Goal: Information Seeking & Learning: Learn about a topic

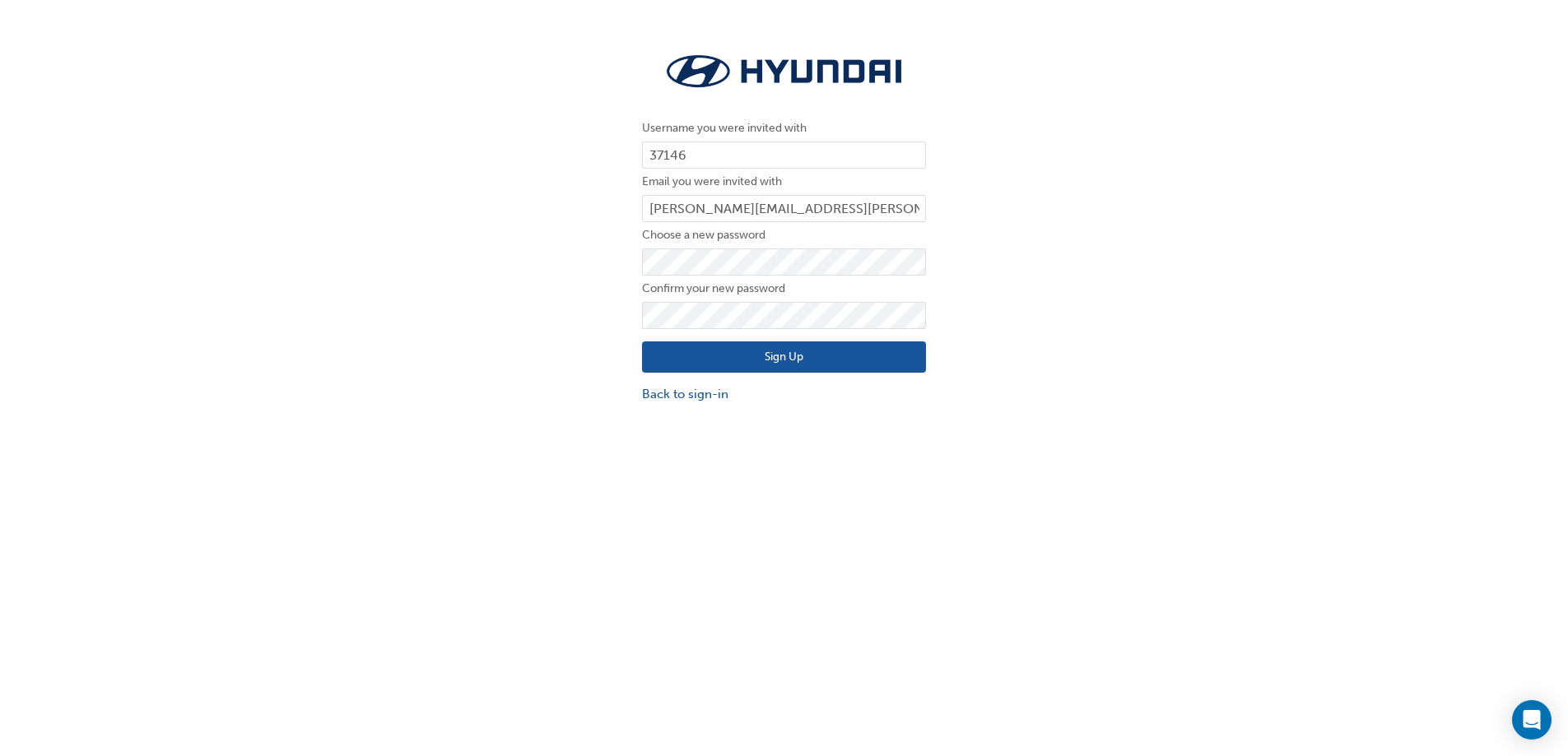
click at [779, 360] on button "Sign Up" at bounding box center [784, 357] width 284 height 31
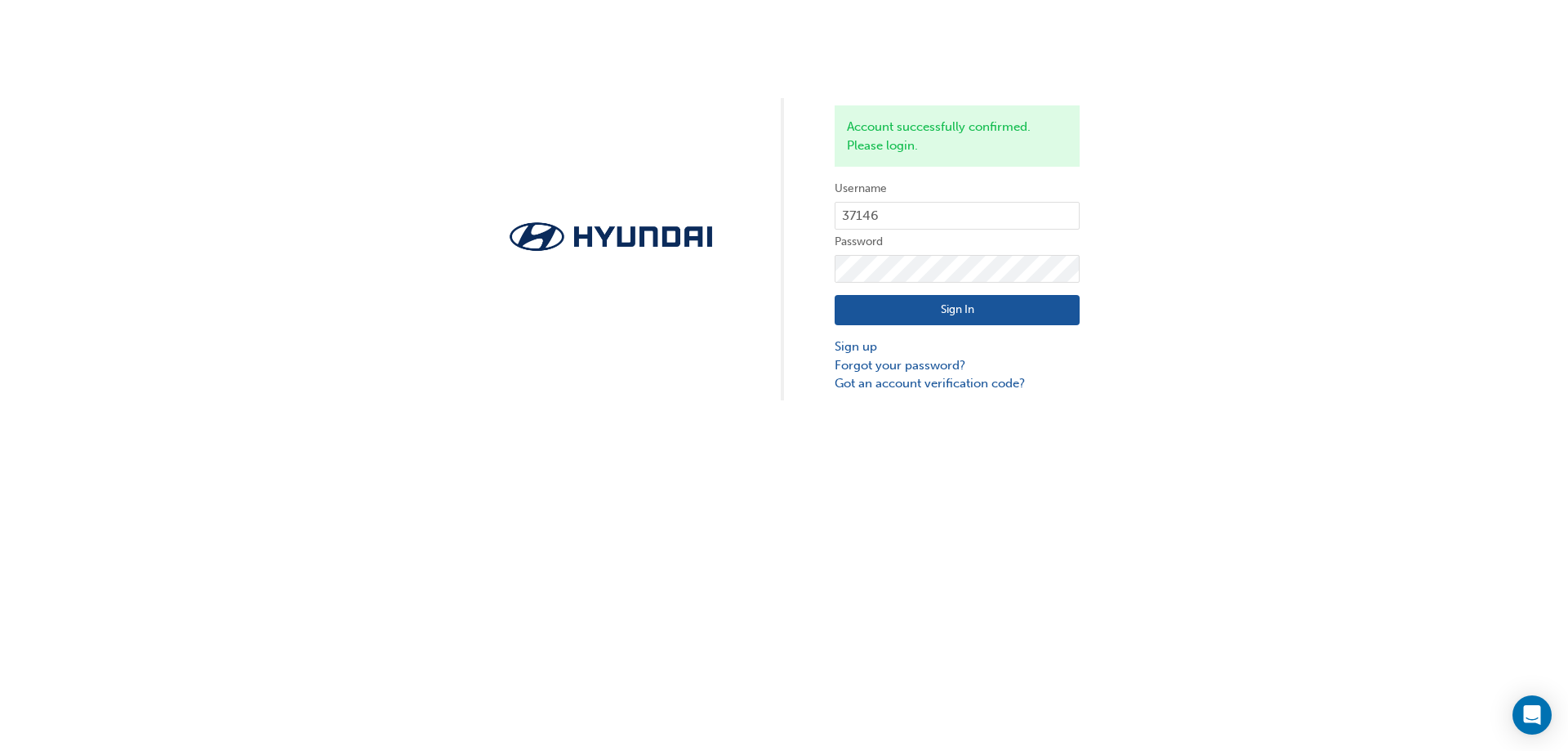
click at [942, 311] on button "Sign In" at bounding box center [957, 310] width 245 height 31
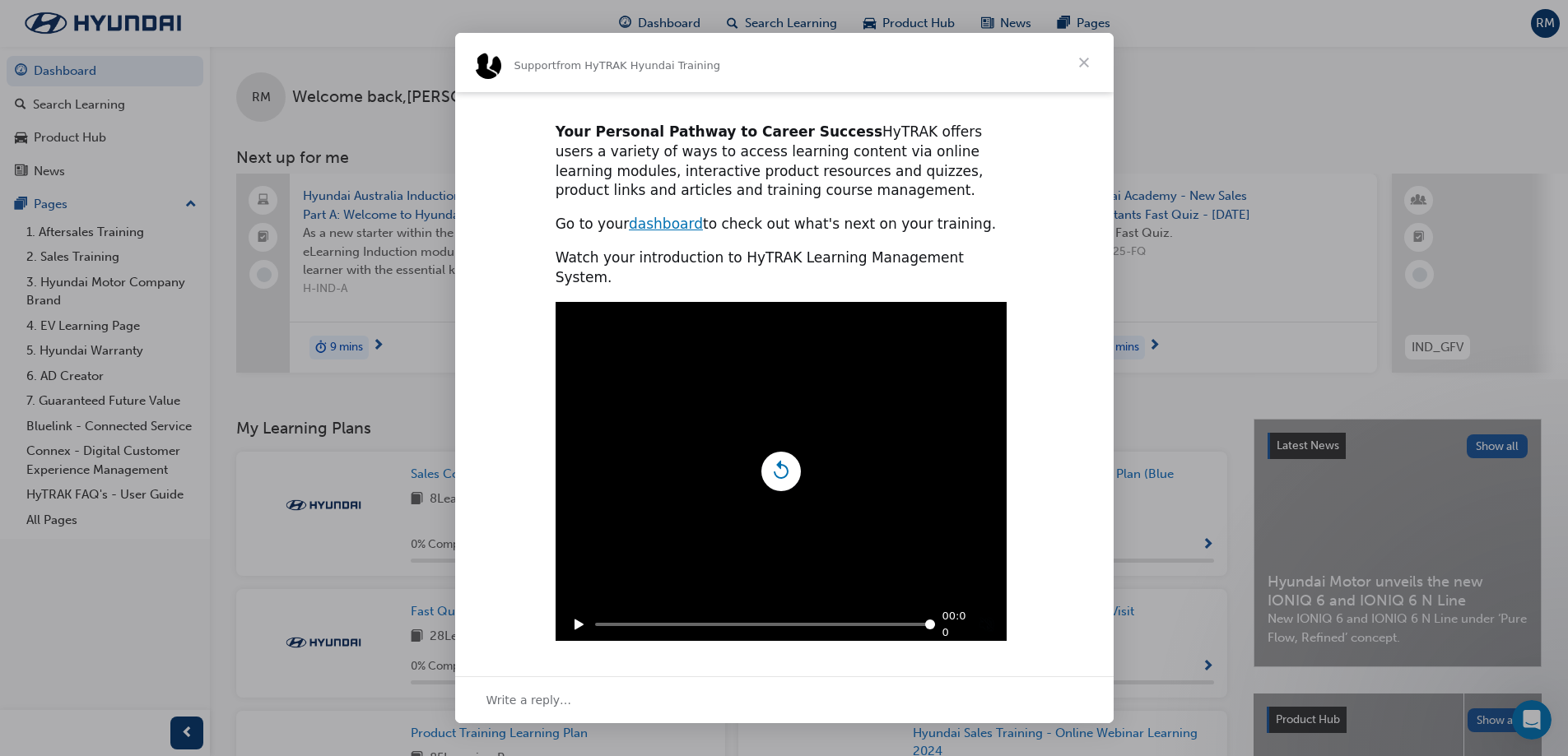
scroll to position [371, 0]
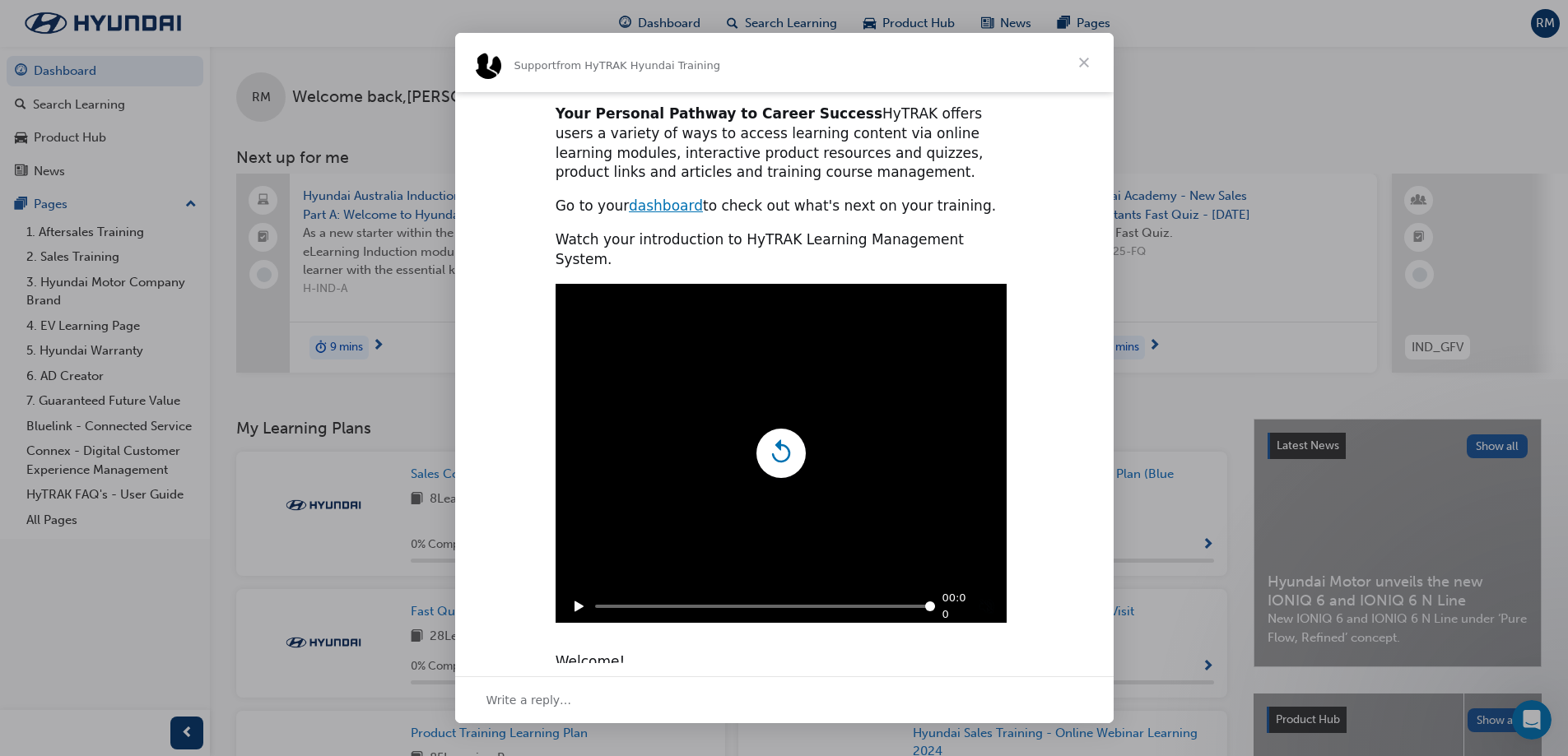
click at [780, 438] on icon "Replay" at bounding box center [781, 454] width 31 height 31
type input "420344"
click at [1077, 64] on span "Close" at bounding box center [1083, 62] width 59 height 59
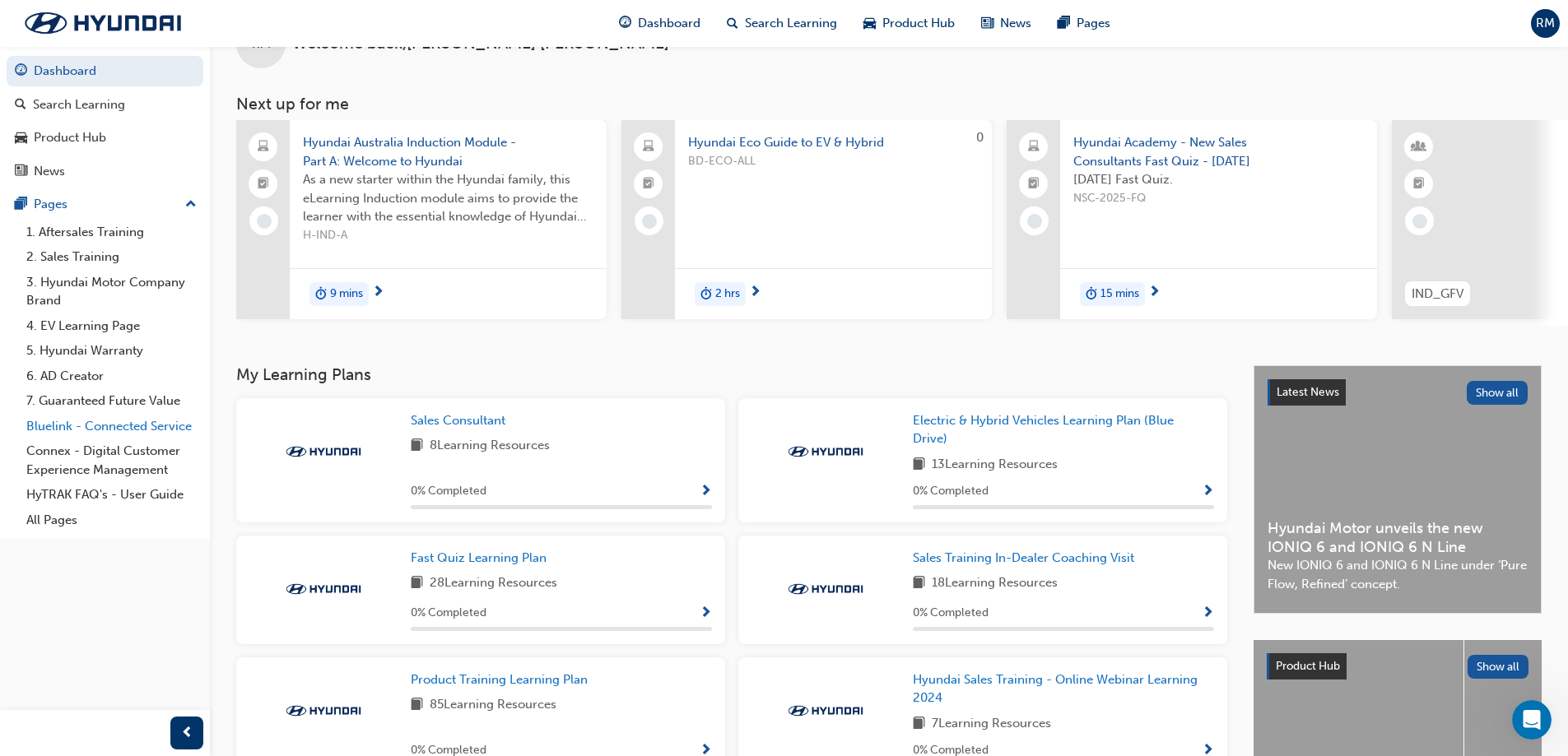
scroll to position [0, 0]
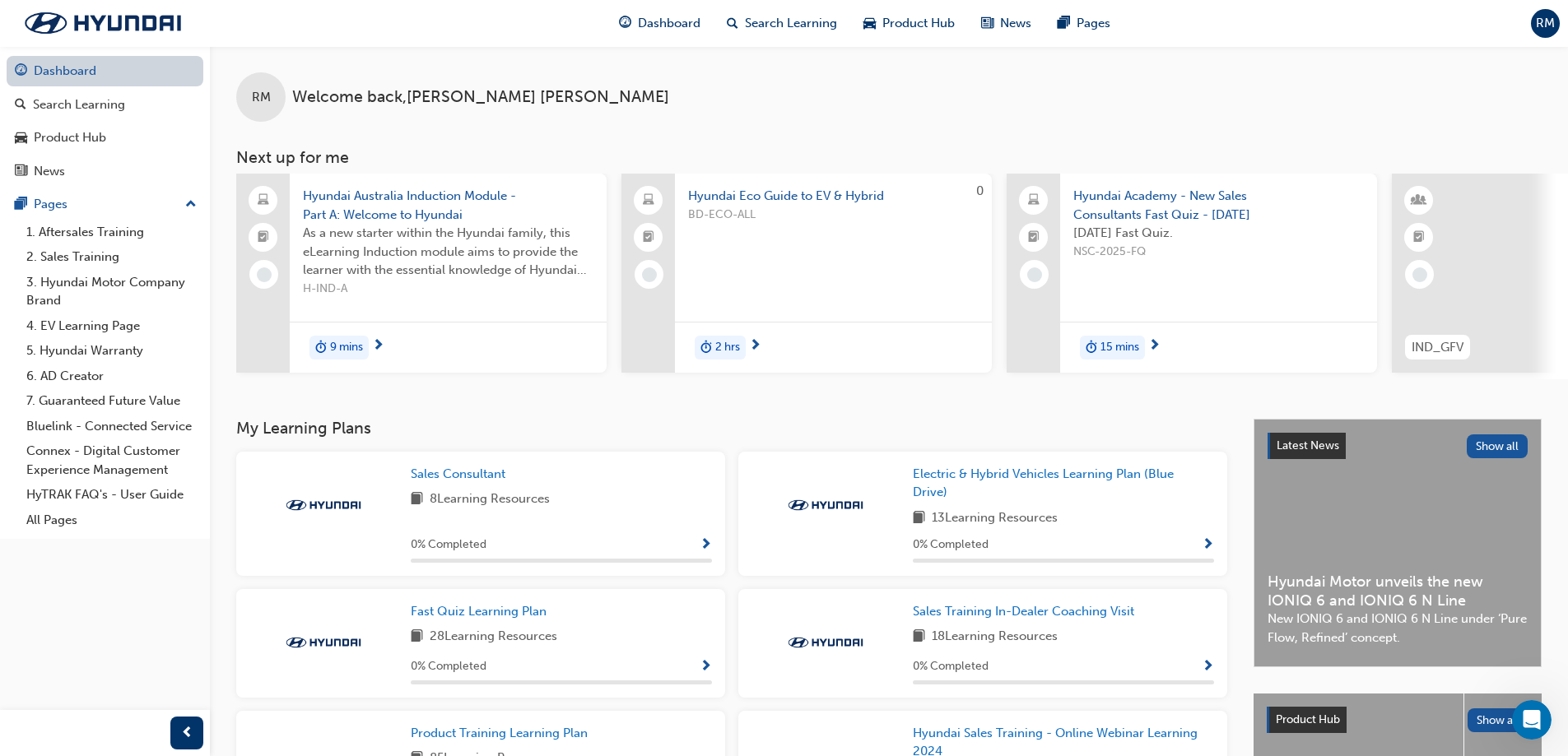
click at [89, 69] on link "Dashboard" at bounding box center [105, 70] width 197 height 30
click at [701, 548] on span "Show Progress" at bounding box center [706, 546] width 13 height 15
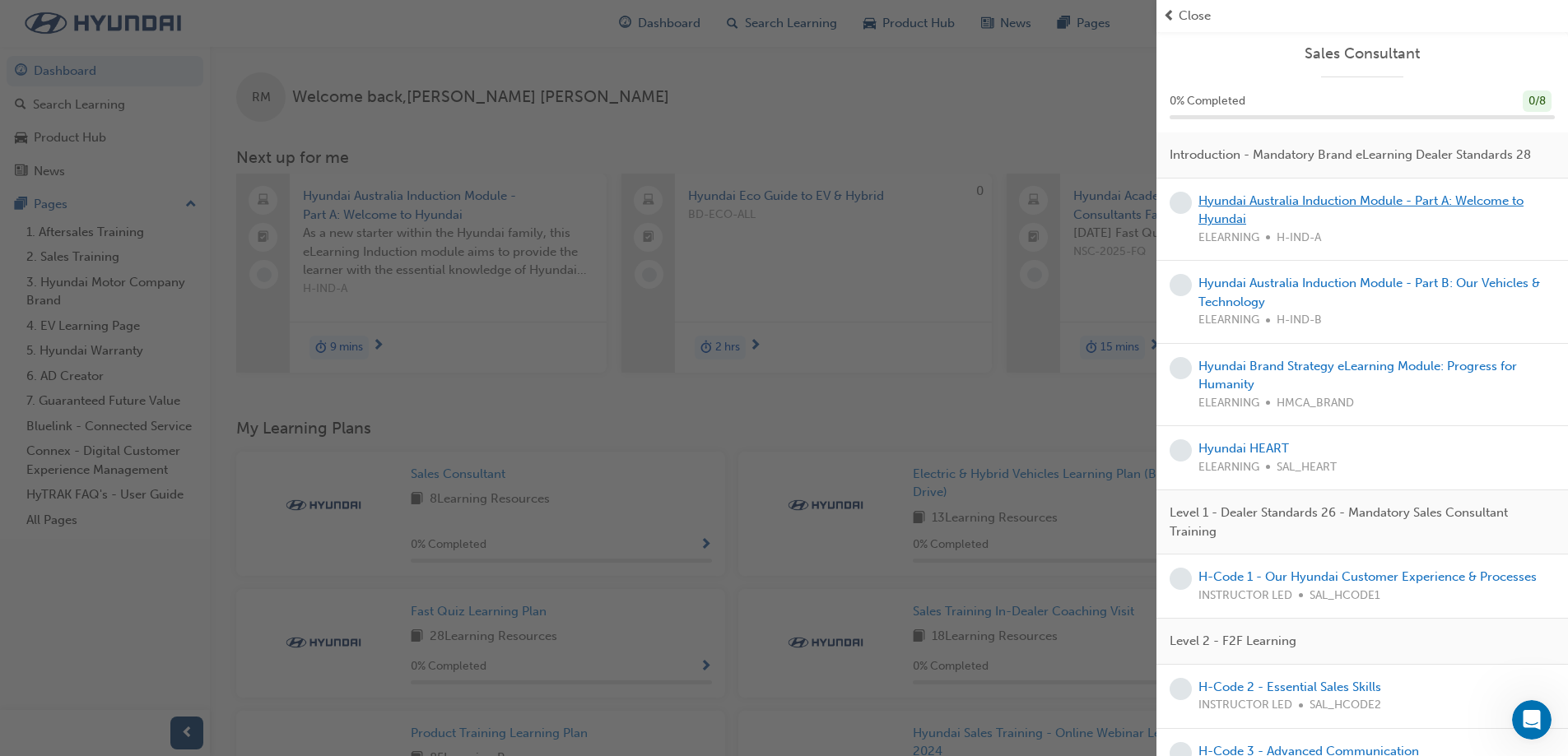
click at [1364, 220] on link "Hyundai Australia Induction Module - Part A: Welcome to Hyundai" at bounding box center [1360, 209] width 325 height 34
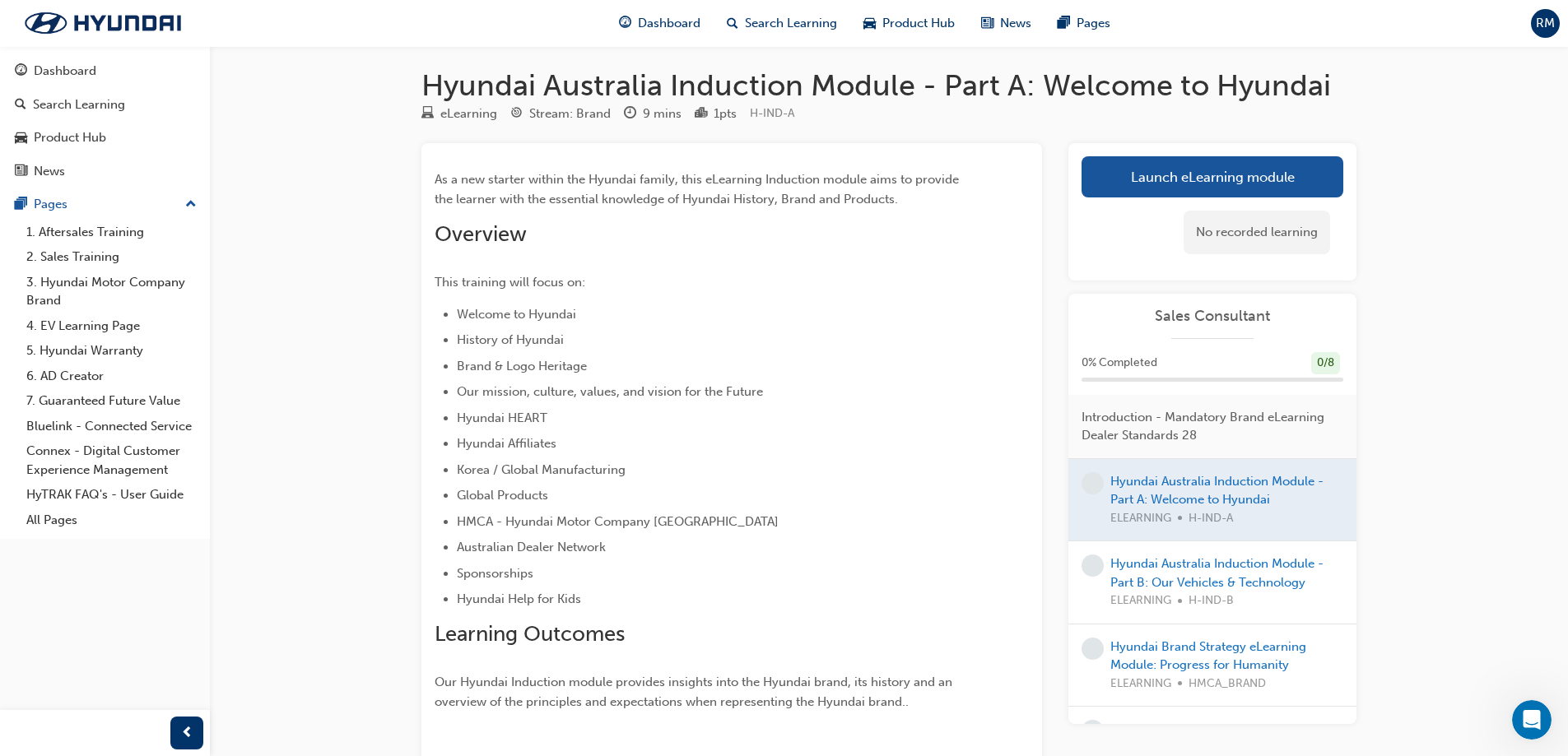
scroll to position [82, 0]
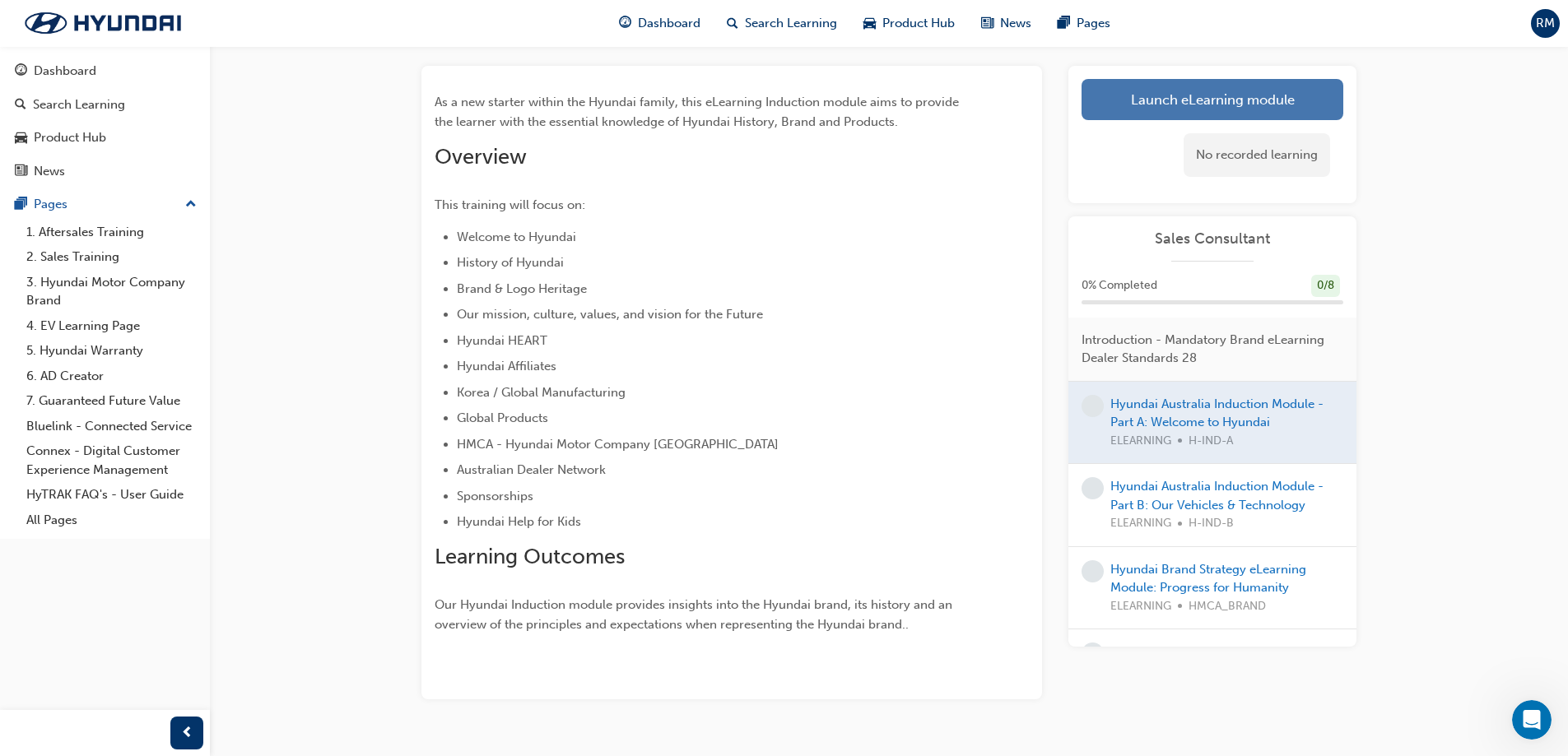
click at [1235, 107] on link "Launch eLearning module" at bounding box center [1212, 99] width 261 height 41
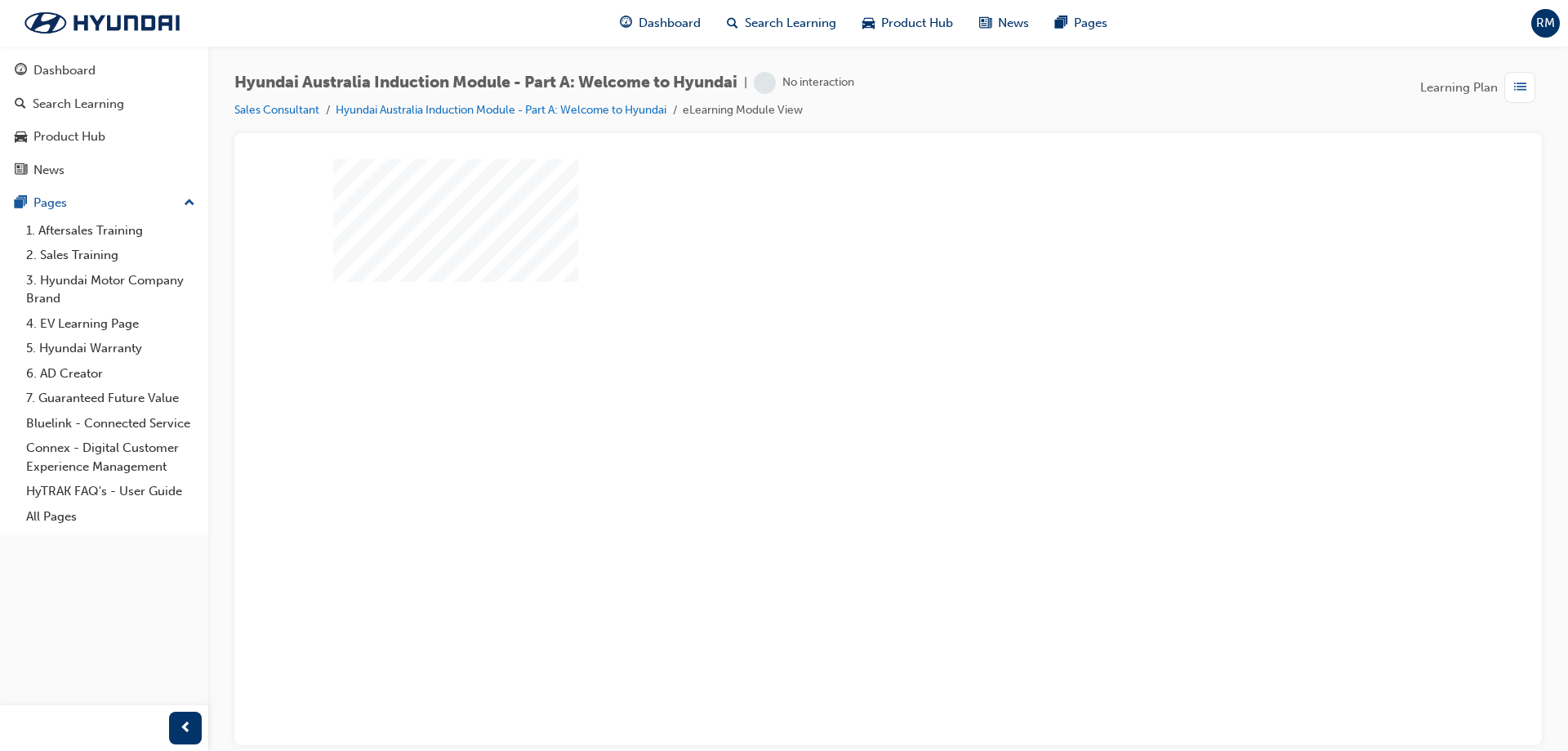
click at [841, 404] on div "play" at bounding box center [841, 404] width 0 height 0
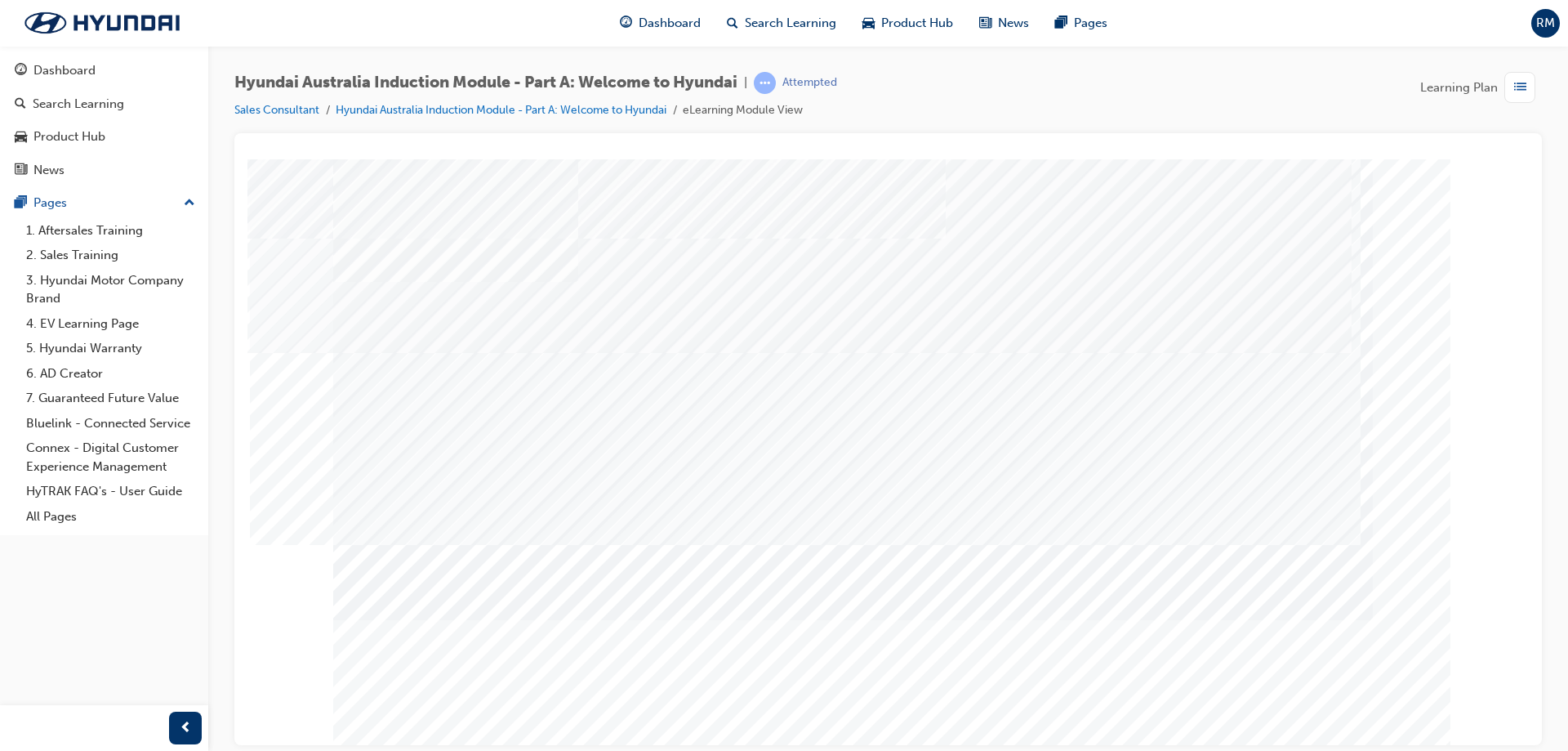
scroll to position [27, 0]
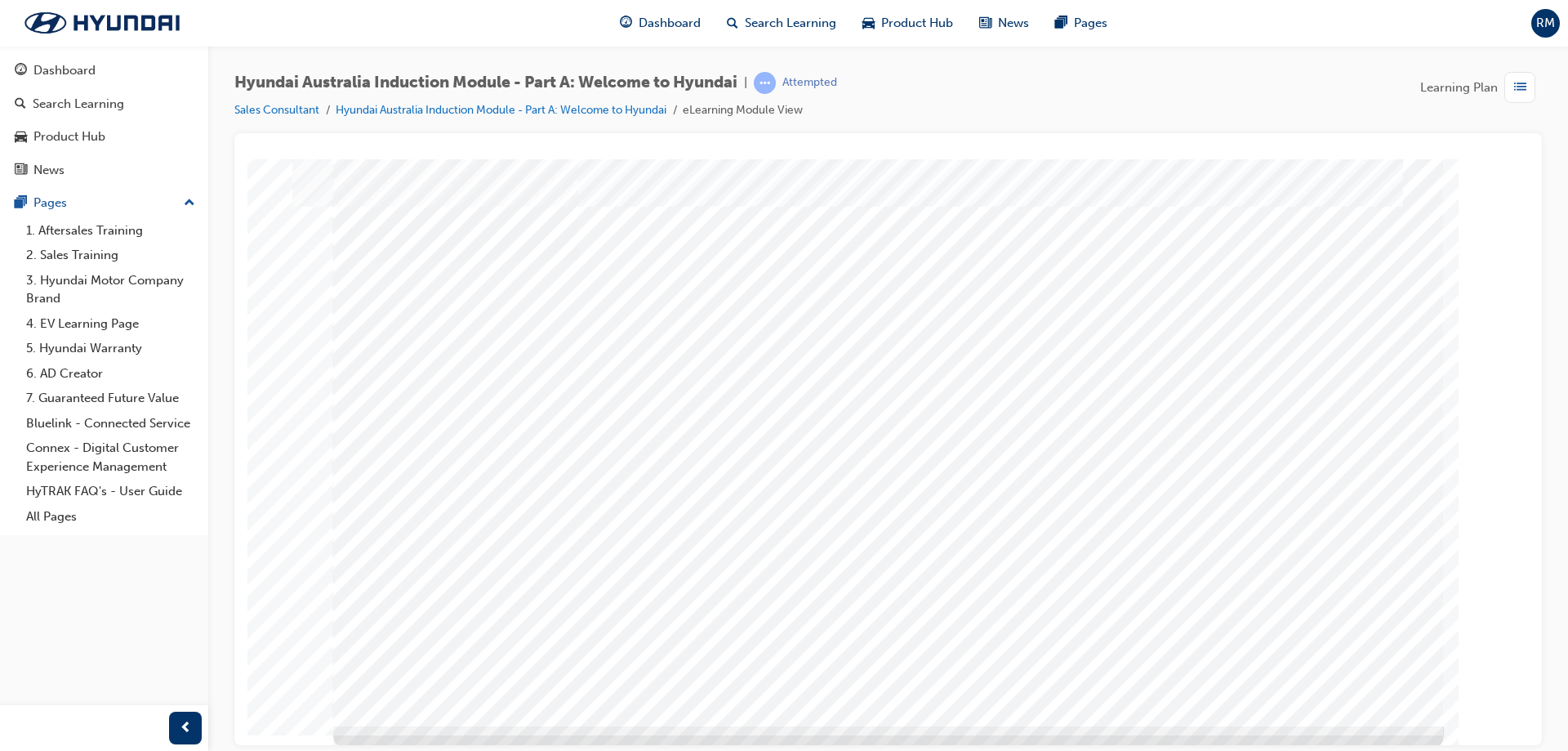
scroll to position [27, 0]
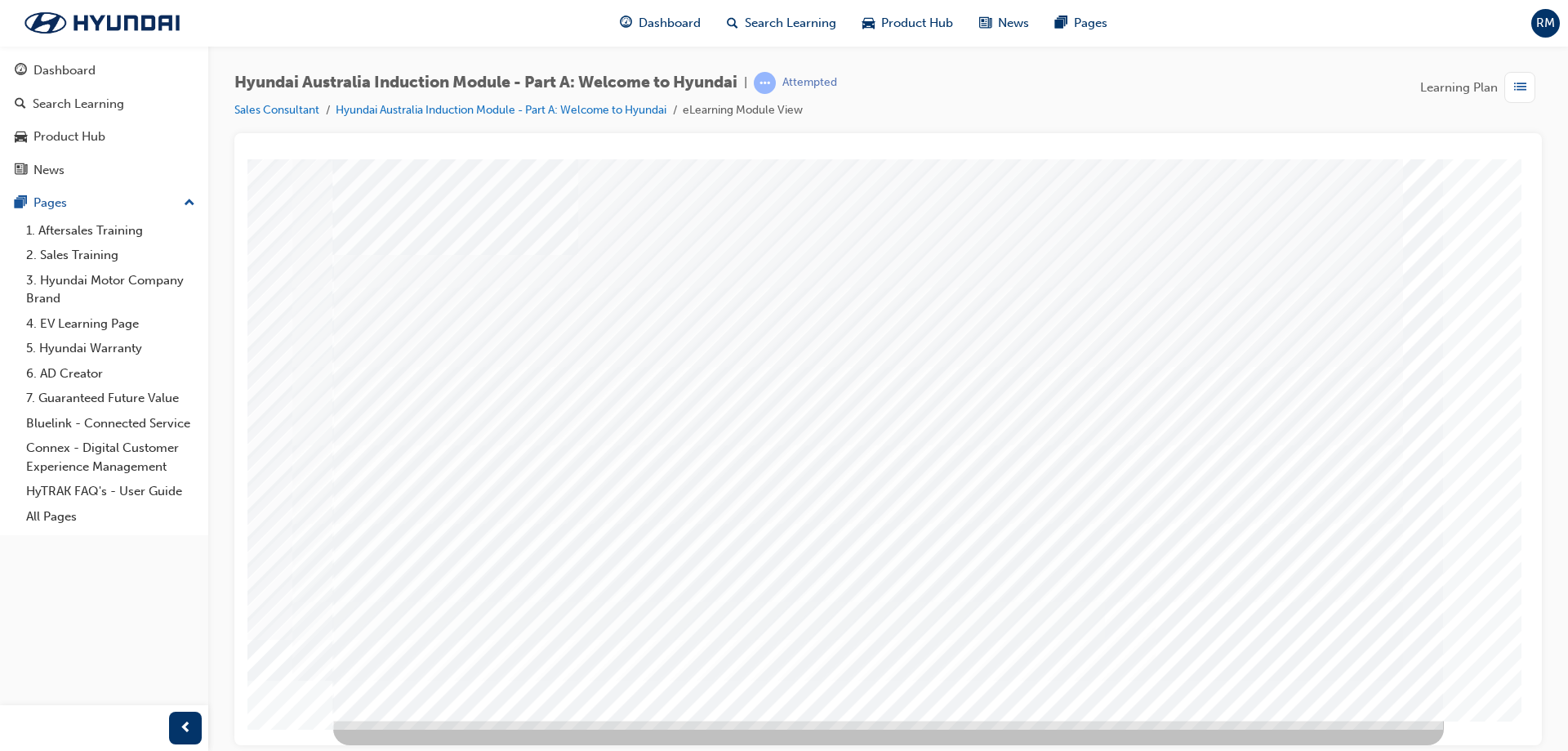
scroll to position [0, 0]
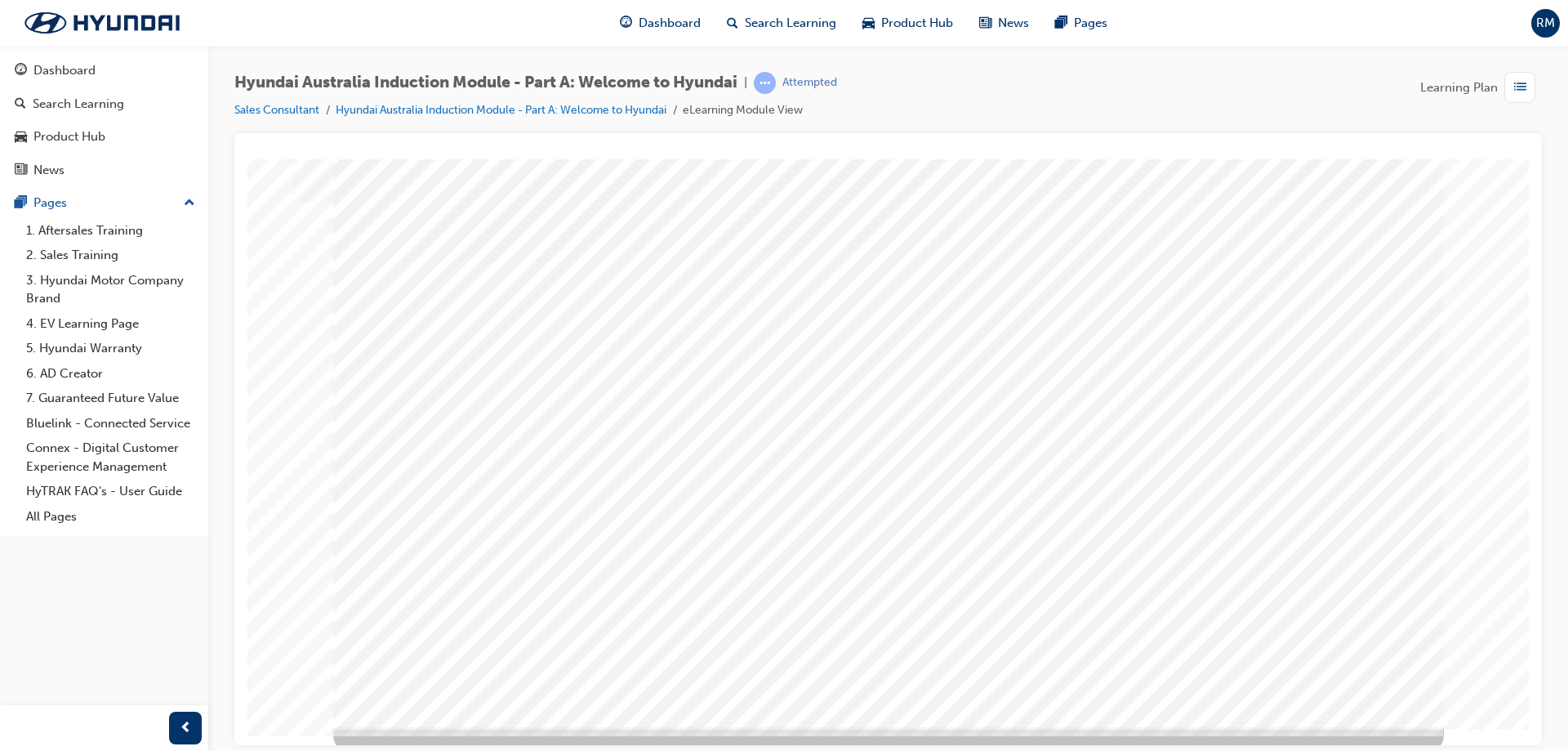
scroll to position [27, 0]
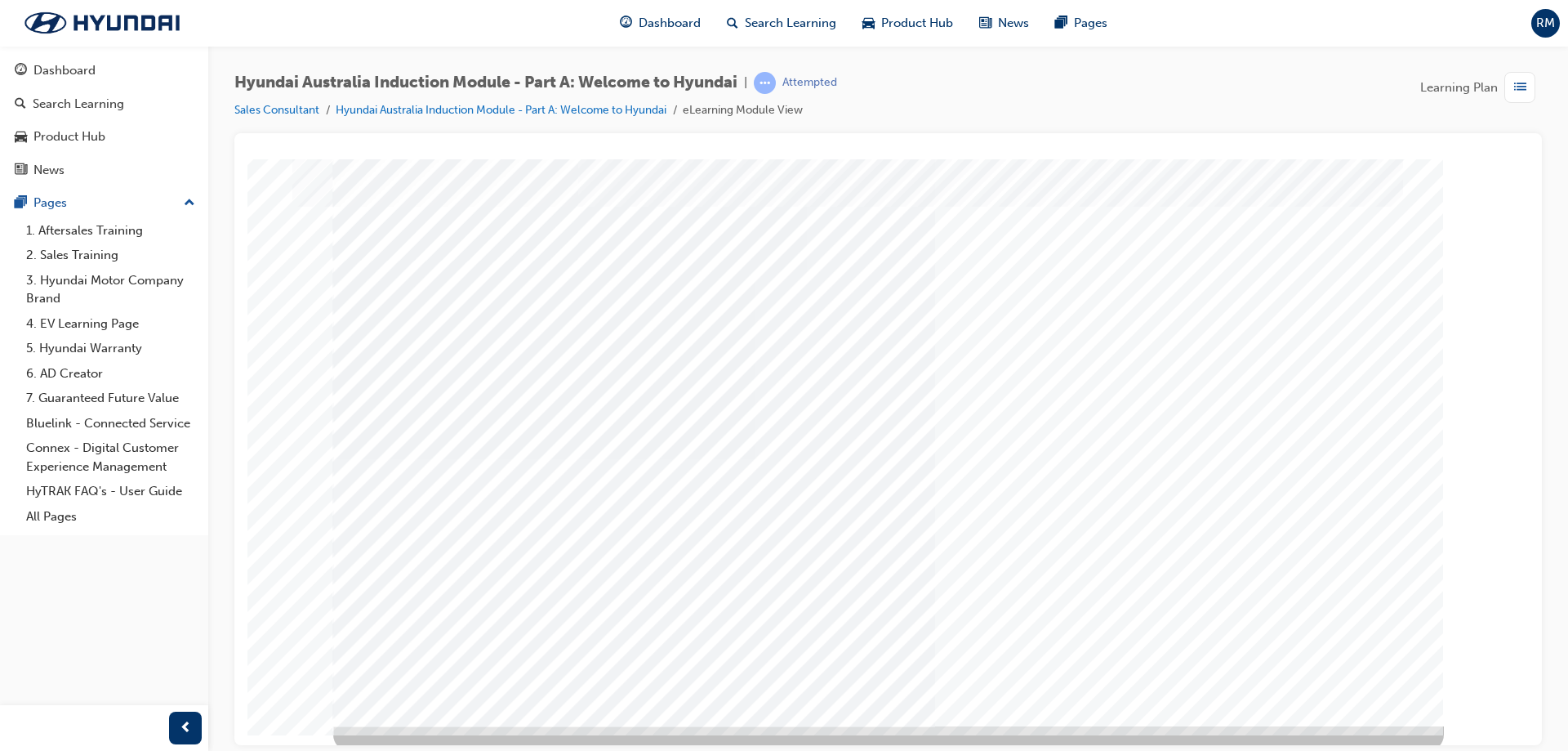
scroll to position [27, 0]
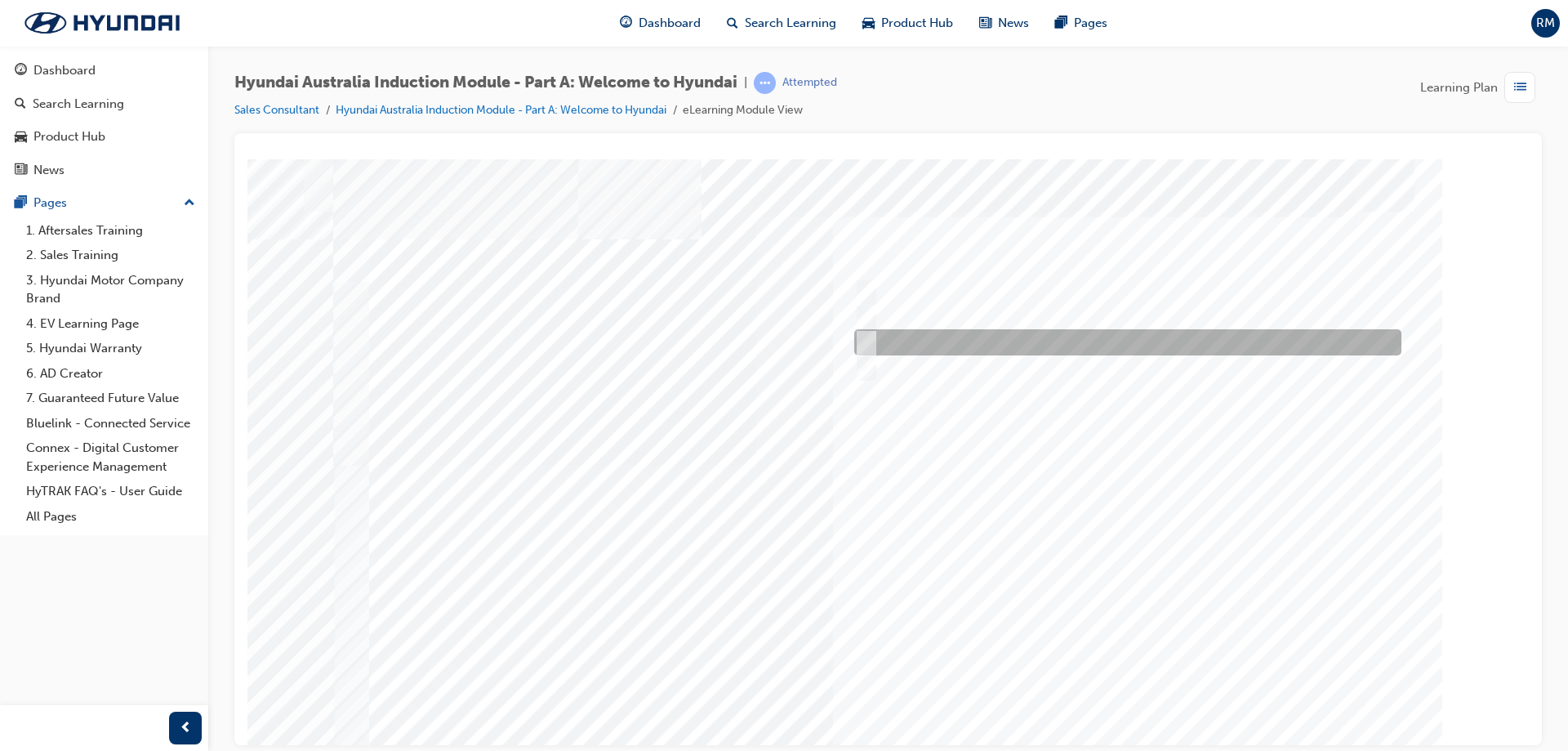
click at [871, 338] on input "1967" at bounding box center [864, 343] width 18 height 18
radio input "true"
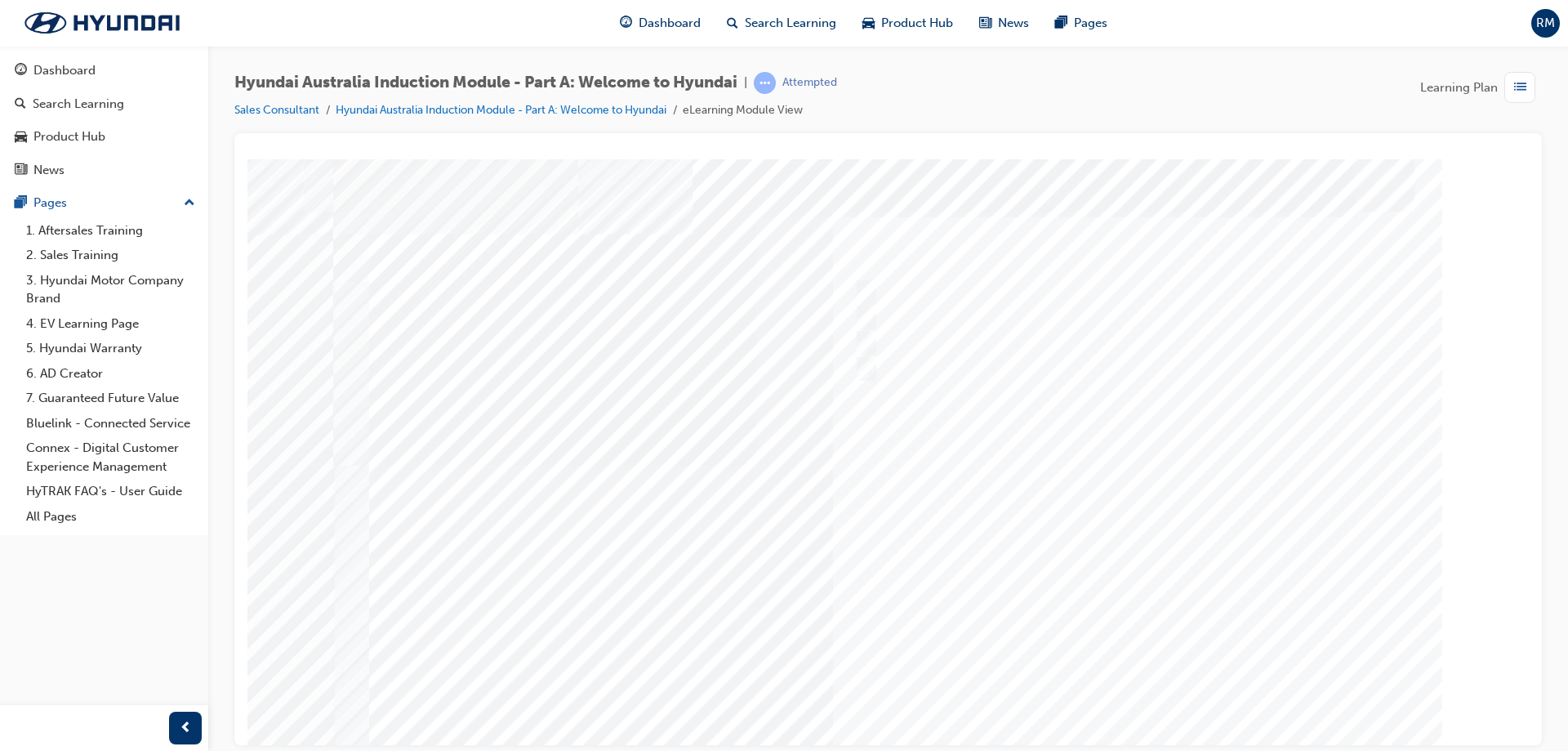
click at [1151, 685] on div at bounding box center [889, 452] width 1111 height 588
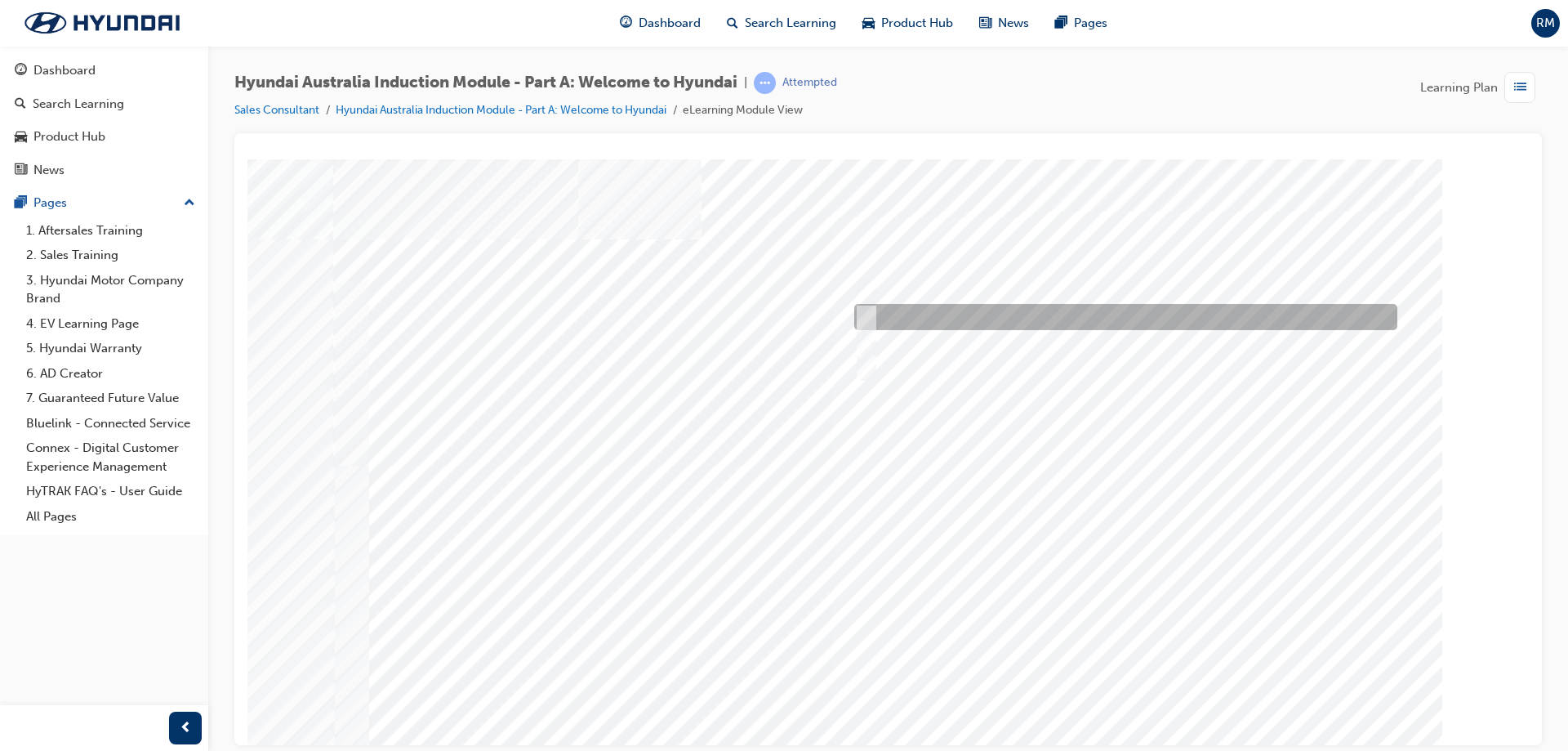
click at [864, 317] on input "Ulsan Plant, South Korea" at bounding box center [864, 318] width 18 height 18
radio input "true"
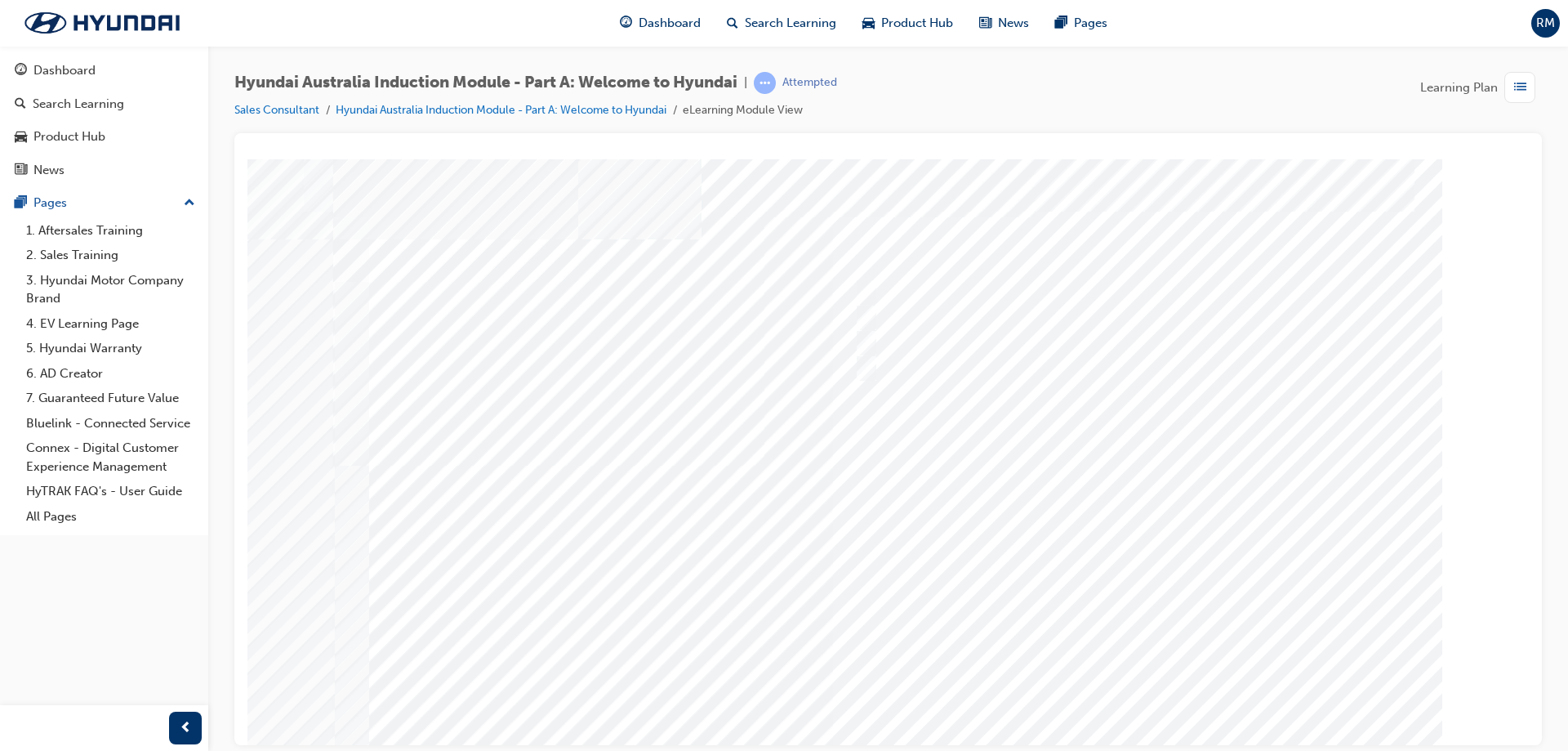
click at [1136, 680] on div at bounding box center [889, 452] width 1111 height 588
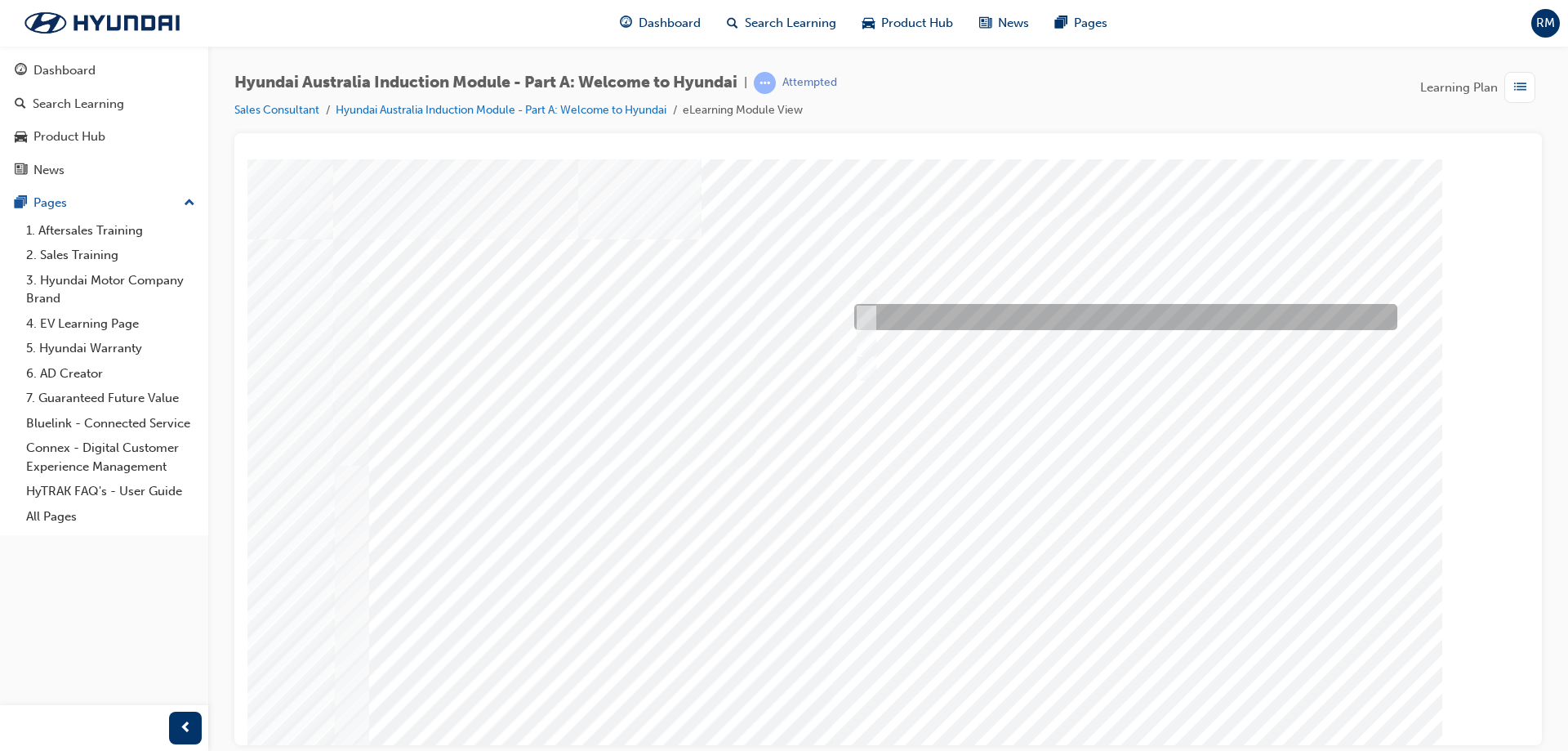
click at [869, 309] on input "A satisfied customer" at bounding box center [863, 318] width 18 height 18
checkbox input "true"
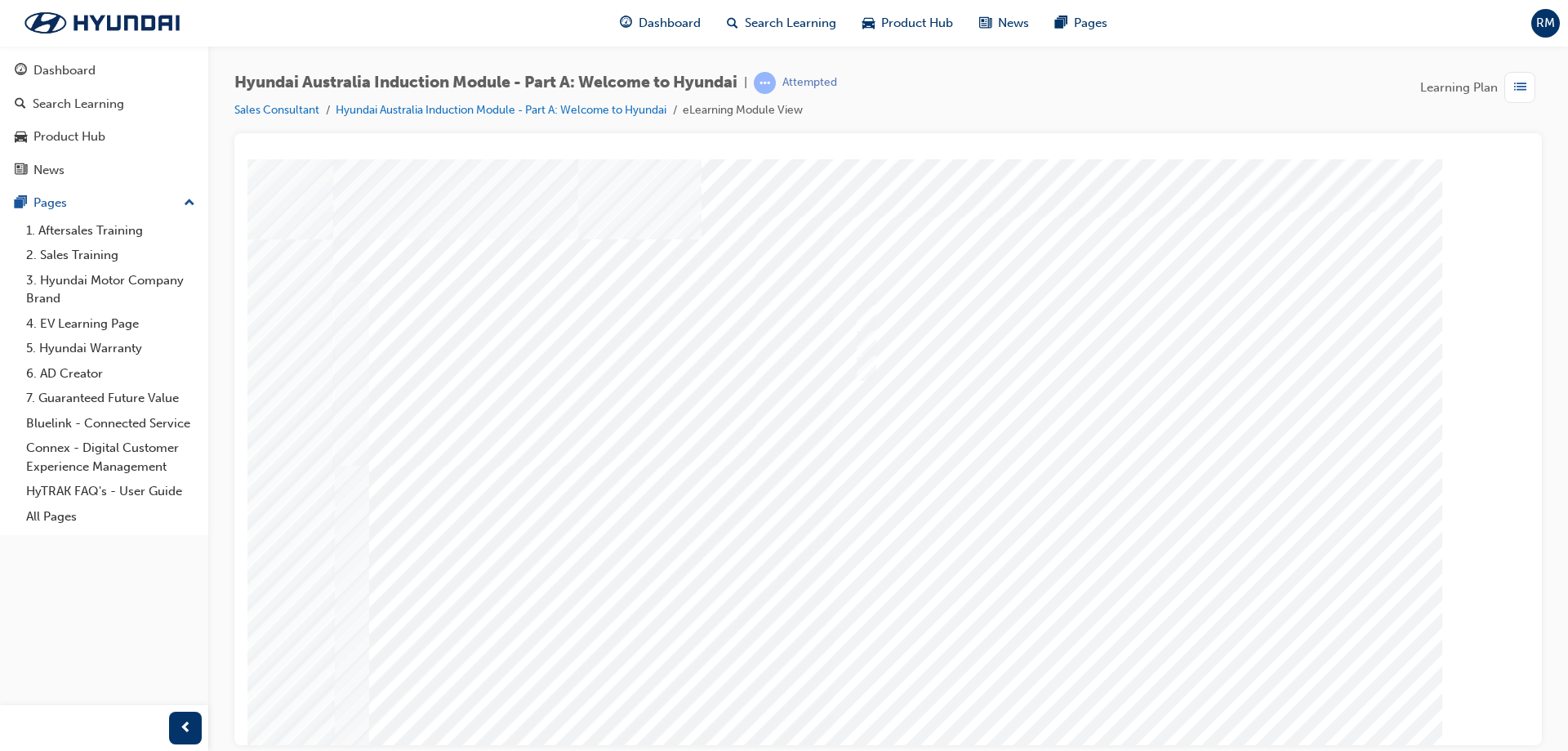
click at [869, 342] on div at bounding box center [889, 452] width 1111 height 588
click at [869, 291] on div at bounding box center [889, 452] width 1111 height 588
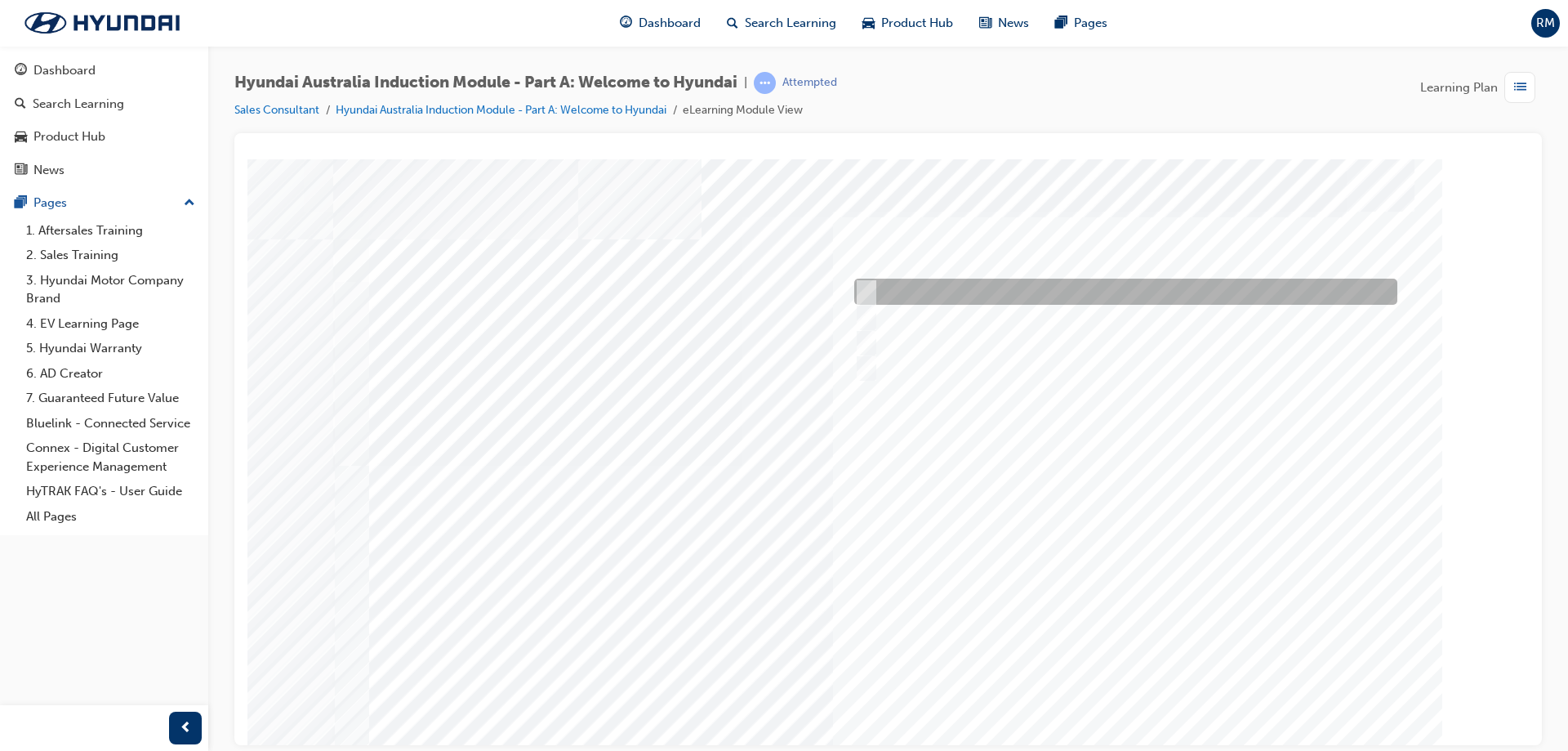
click at [863, 294] on input "Brisbane Lions Football Club" at bounding box center [863, 292] width 18 height 18
checkbox input "true"
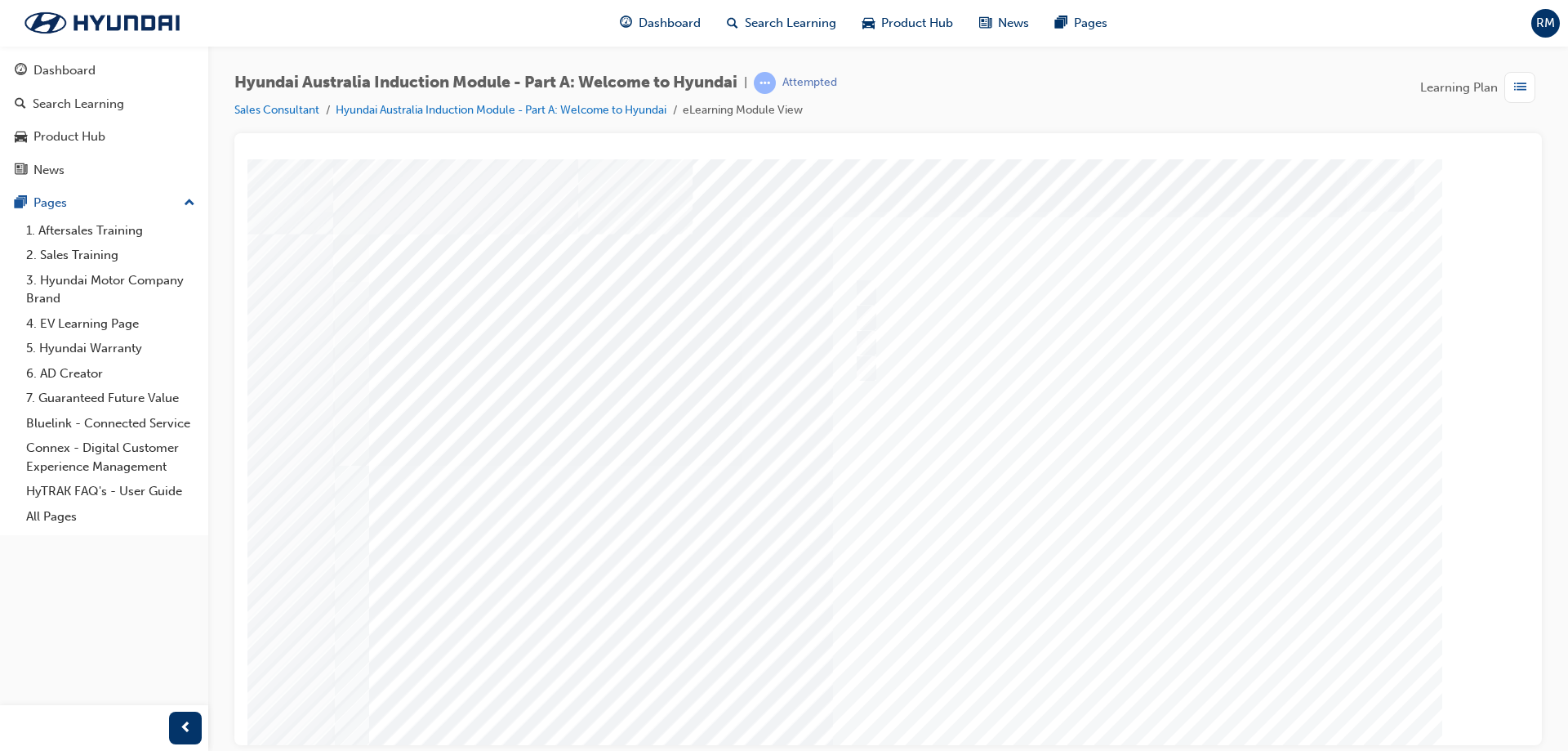
click at [1151, 679] on div at bounding box center [889, 452] width 1111 height 588
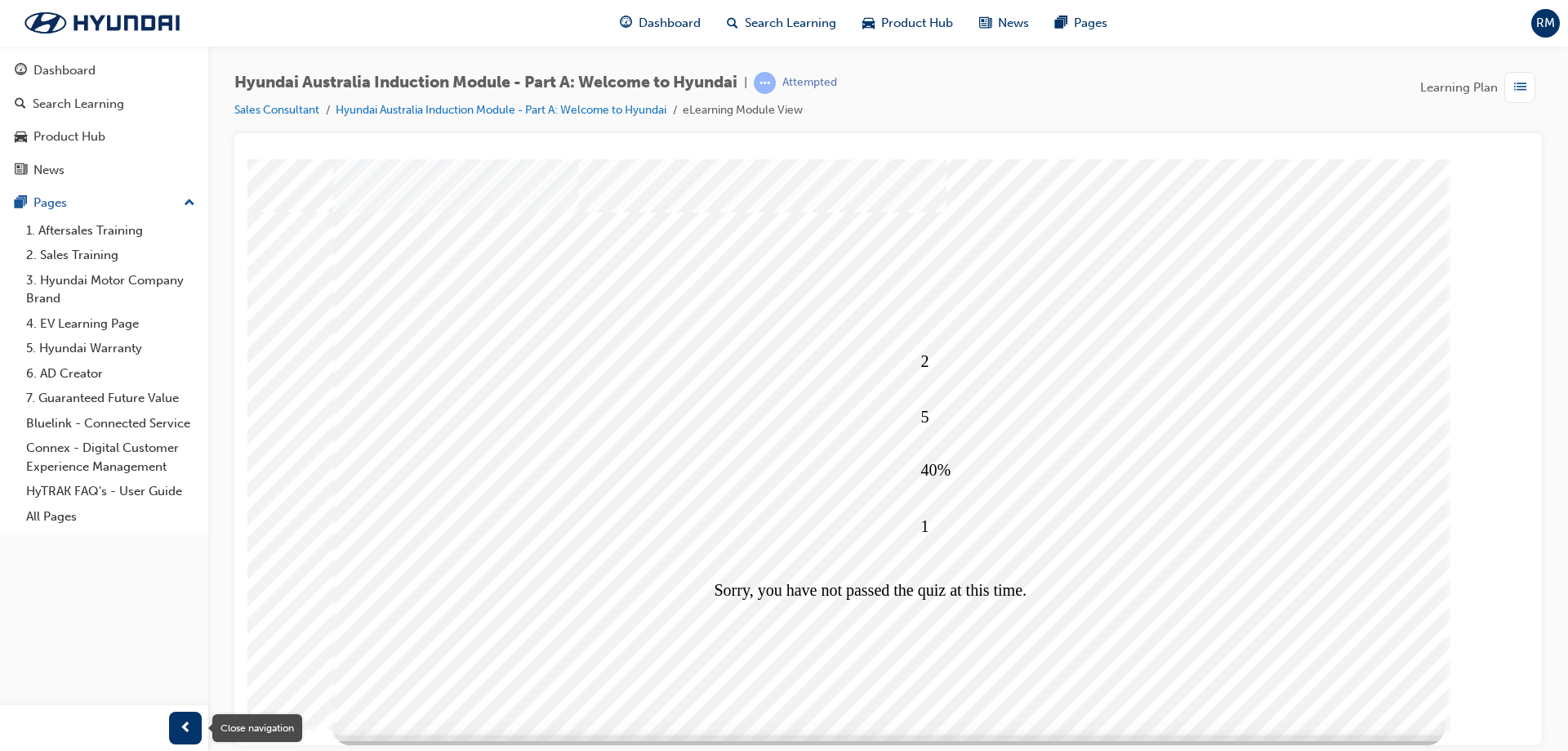
click at [180, 725] on span "prev-icon" at bounding box center [186, 728] width 13 height 21
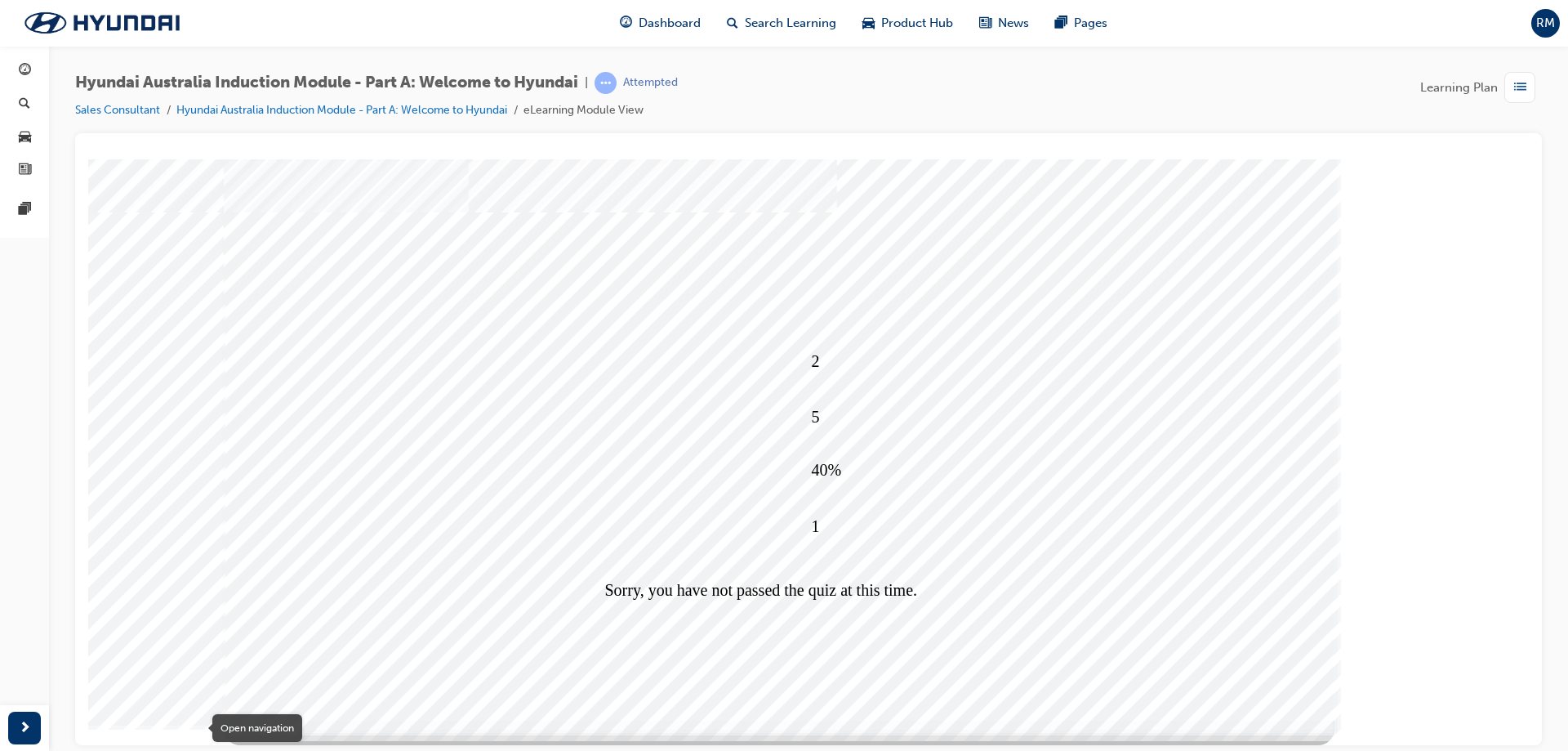
scroll to position [0, 0]
